Goal: Information Seeking & Learning: Learn about a topic

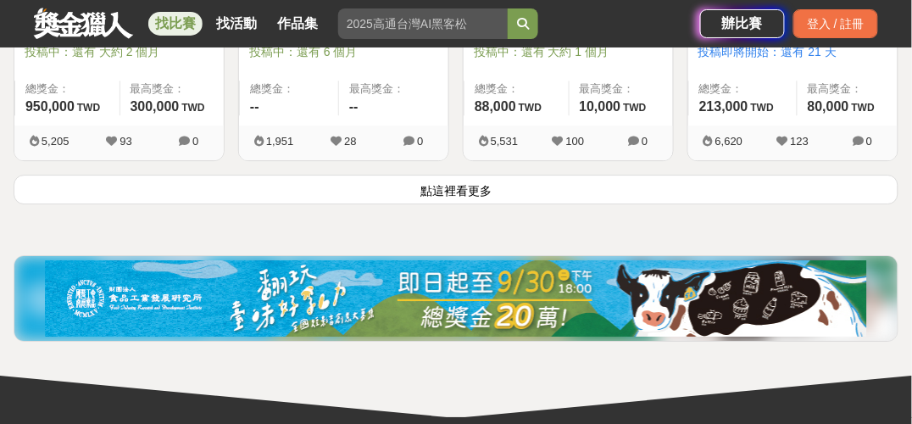
scroll to position [2120, 0]
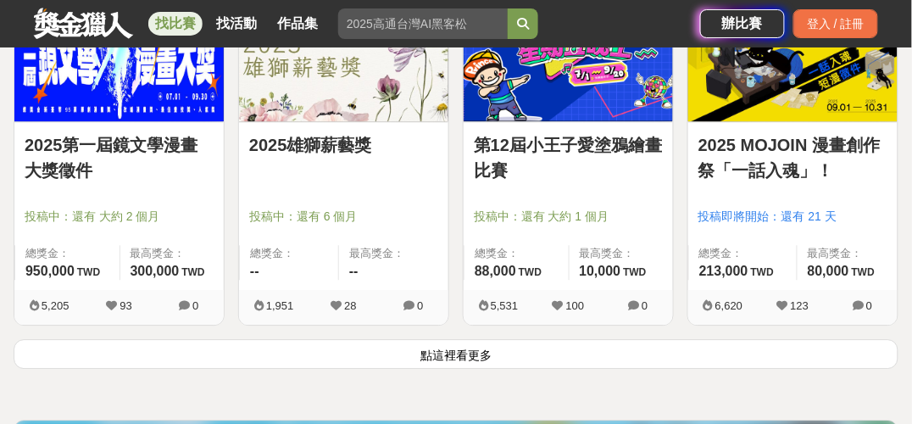
click at [185, 357] on button "點這裡看更多" at bounding box center [456, 354] width 885 height 30
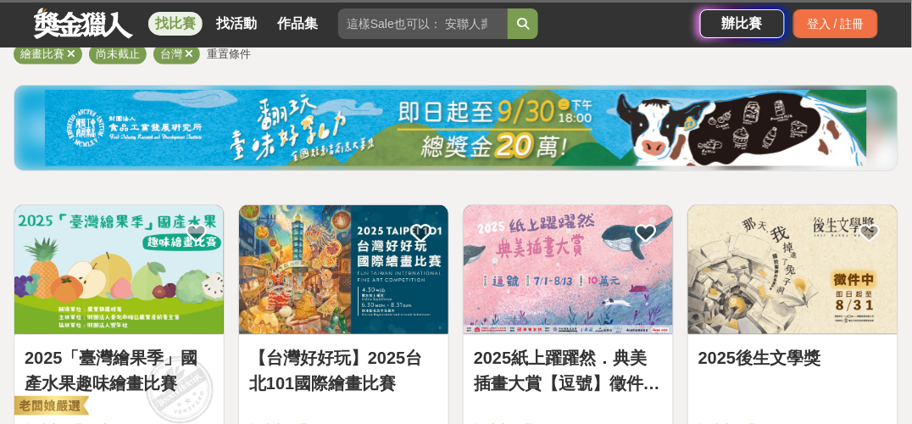
scroll to position [170, 0]
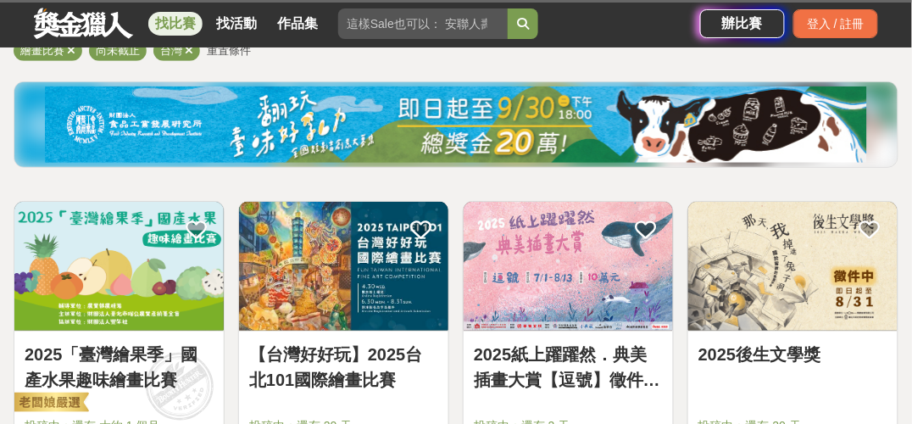
click at [354, 272] on img at bounding box center [343, 266] width 209 height 129
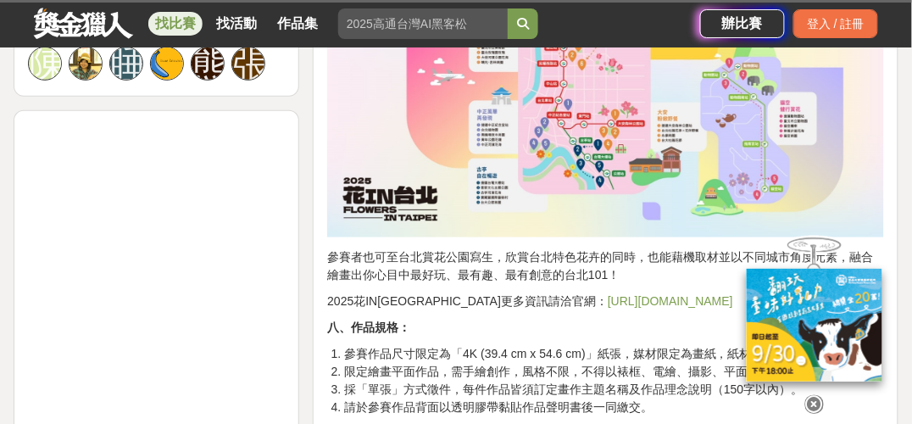
scroll to position [1526, 0]
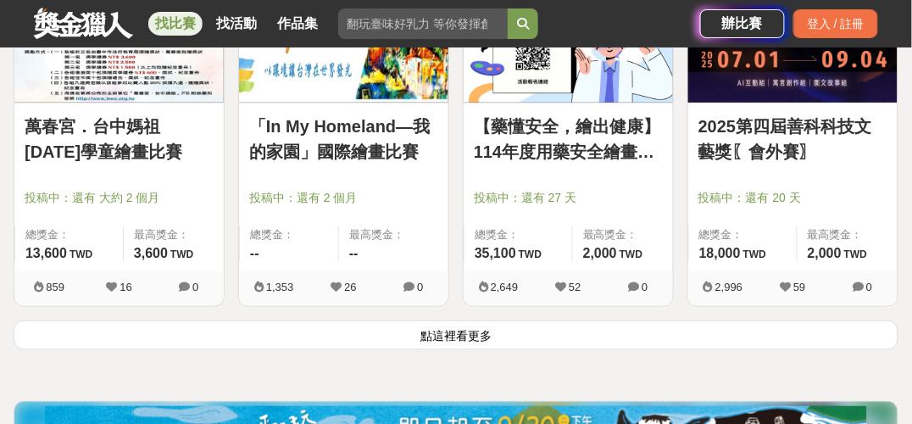
scroll to position [4239, 0]
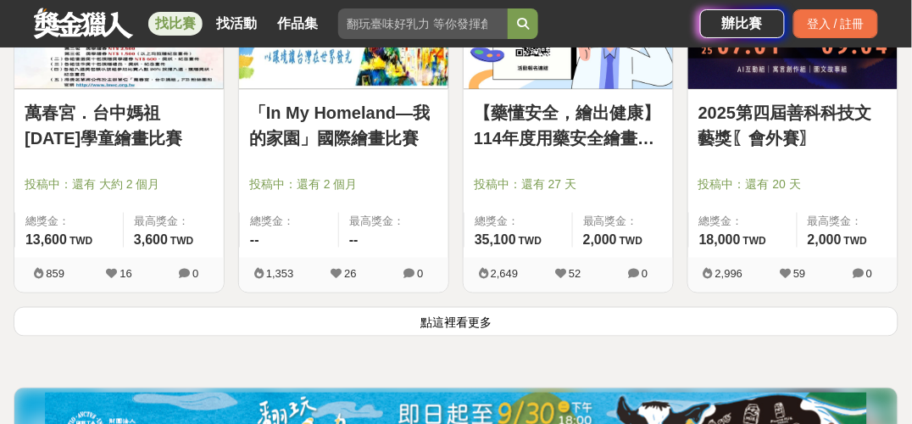
click at [405, 326] on button "點這裡看更多" at bounding box center [456, 322] width 885 height 30
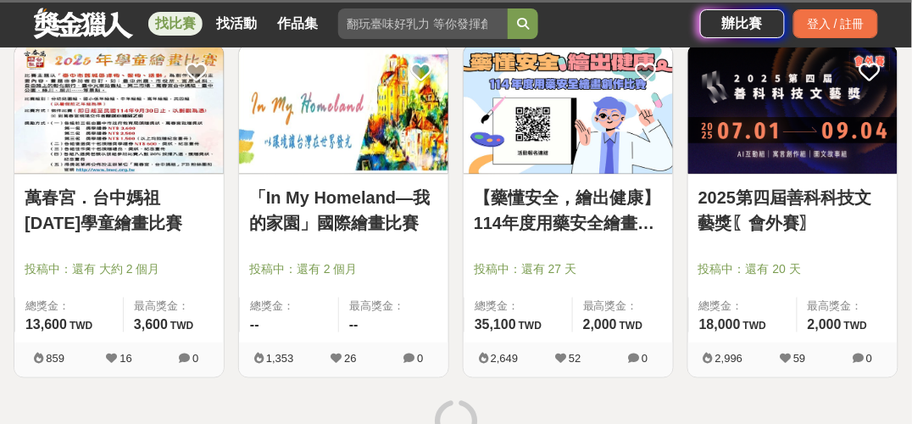
scroll to position [4493, 0]
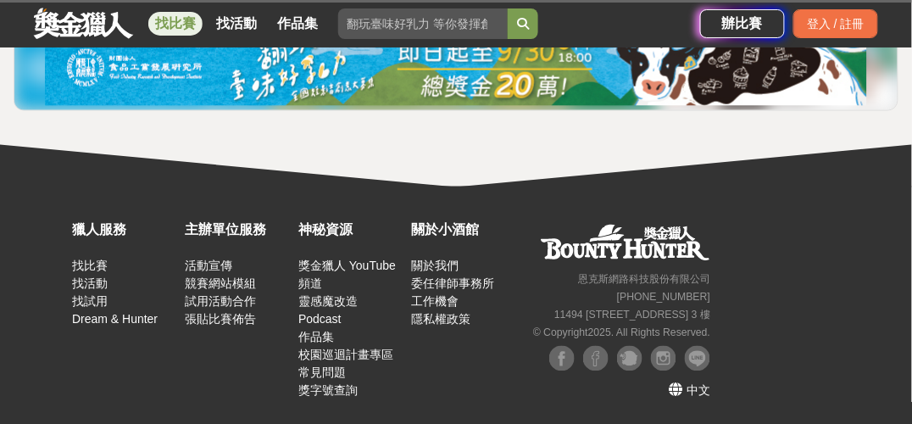
scroll to position [460, 0]
